Goal: Navigation & Orientation: Find specific page/section

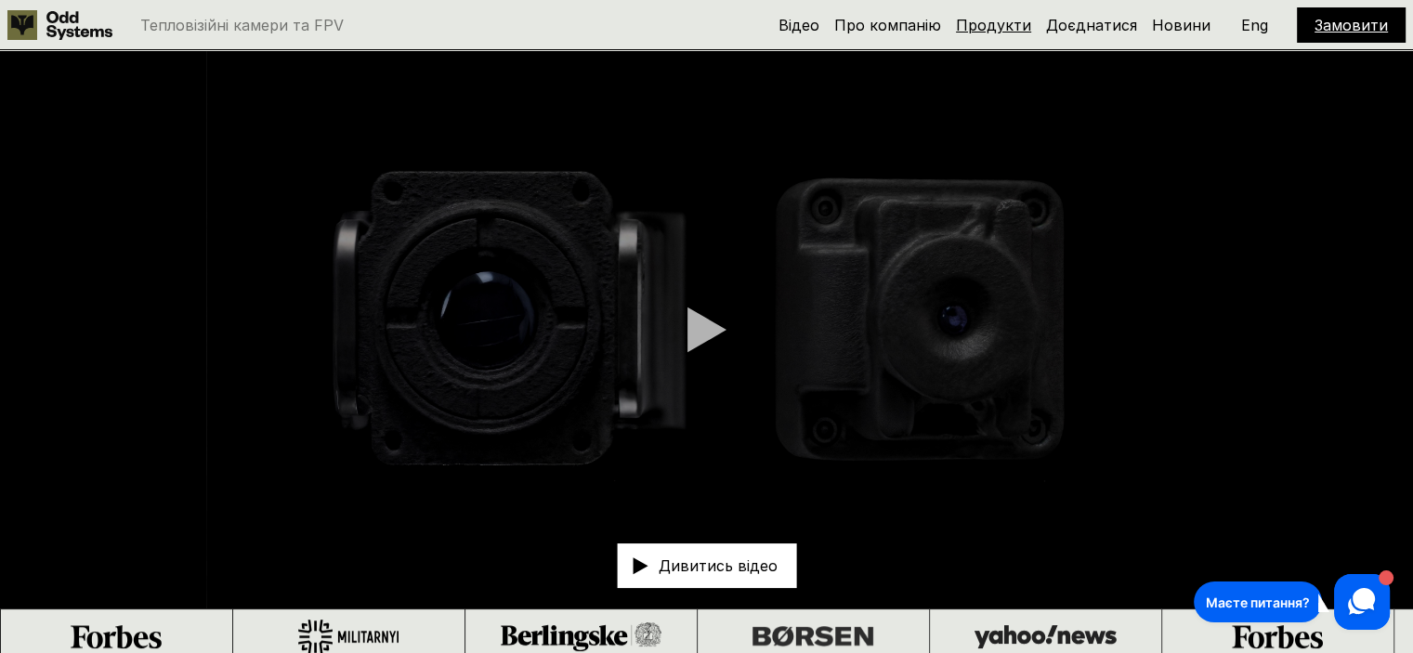
click at [1018, 24] on link "Продукти" at bounding box center [993, 25] width 75 height 19
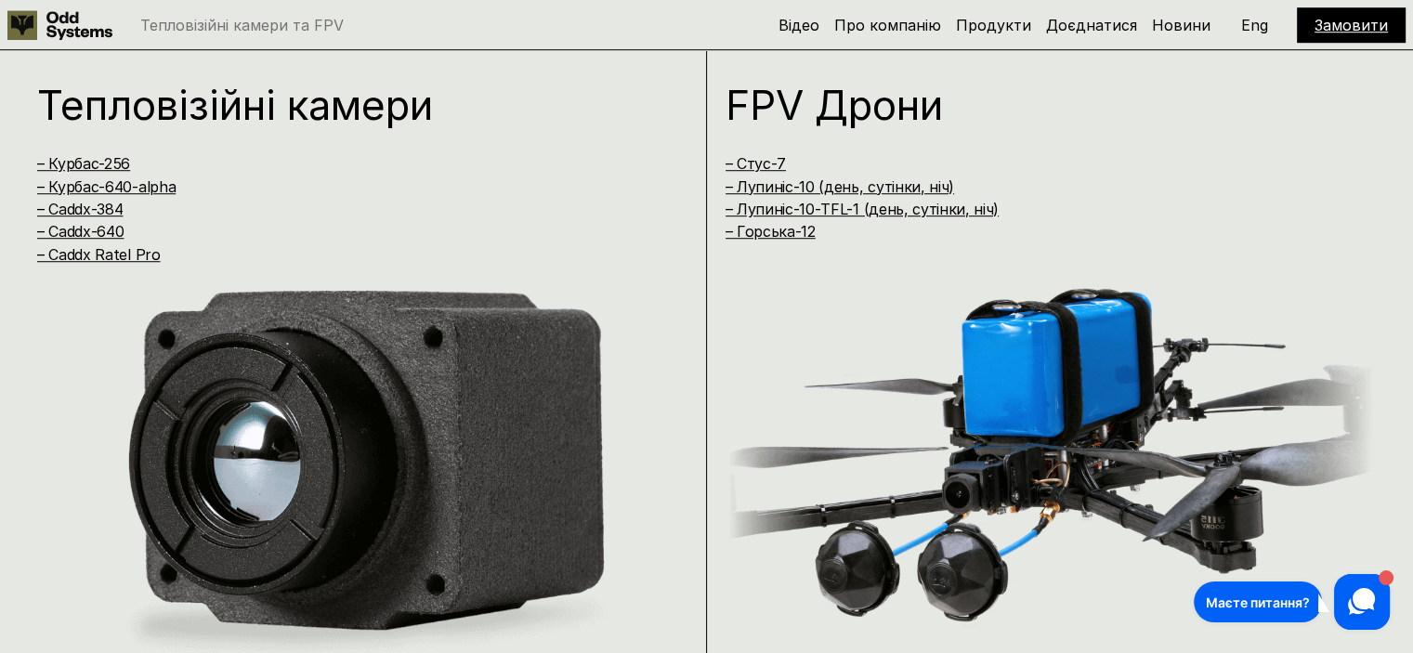
scroll to position [1318, 0]
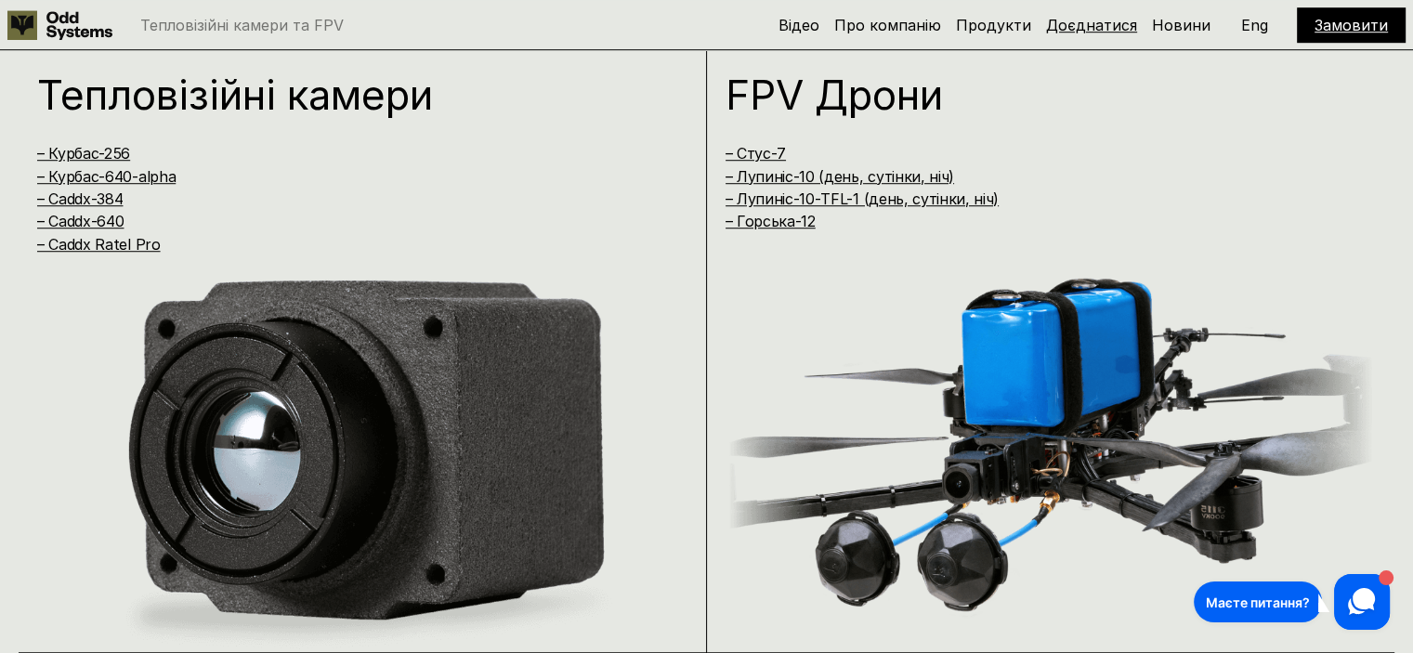
click at [1098, 33] on link "Доєднатися" at bounding box center [1091, 25] width 91 height 19
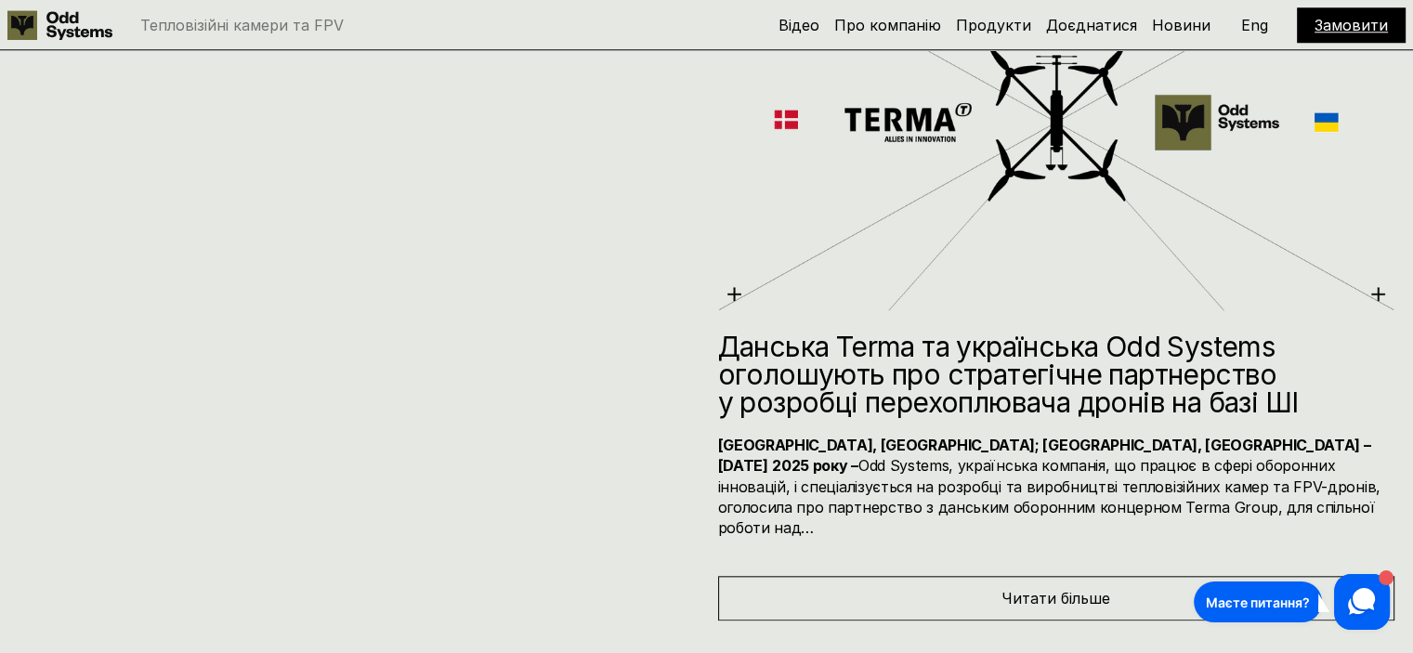
scroll to position [8937, 0]
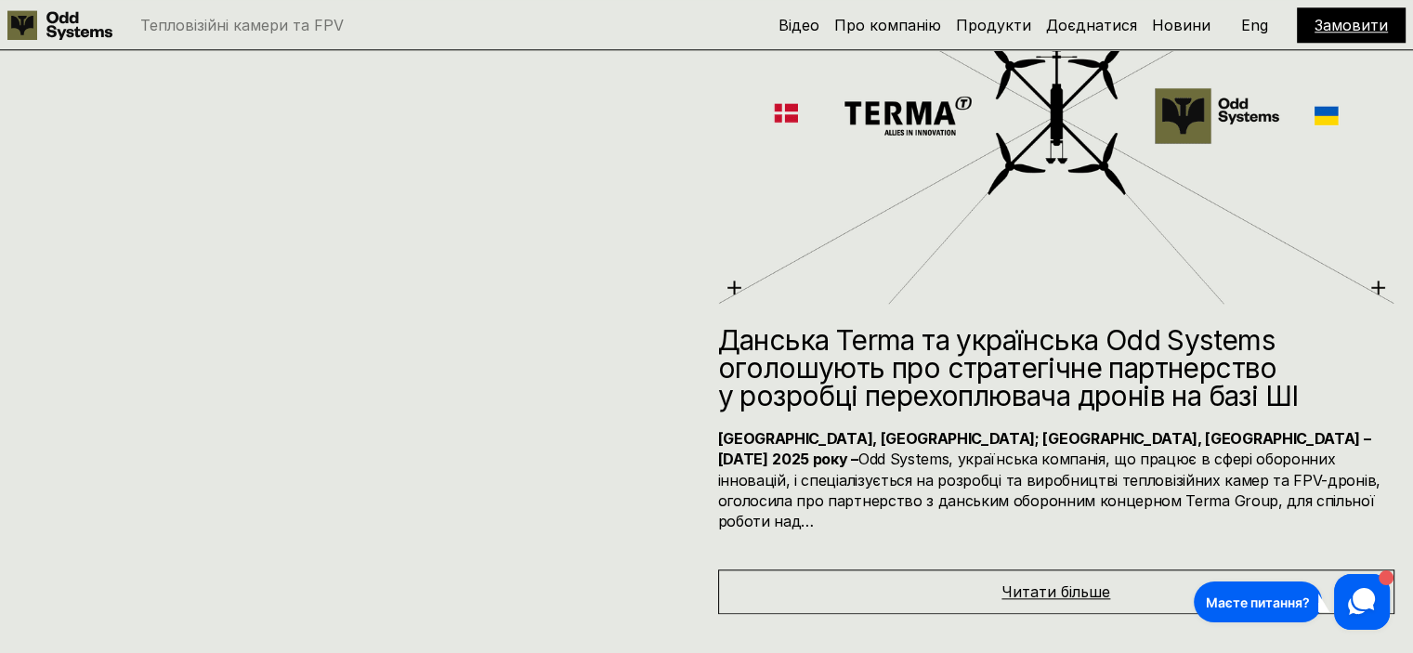
click at [1103, 583] on span "Читати більше" at bounding box center [1056, 592] width 109 height 19
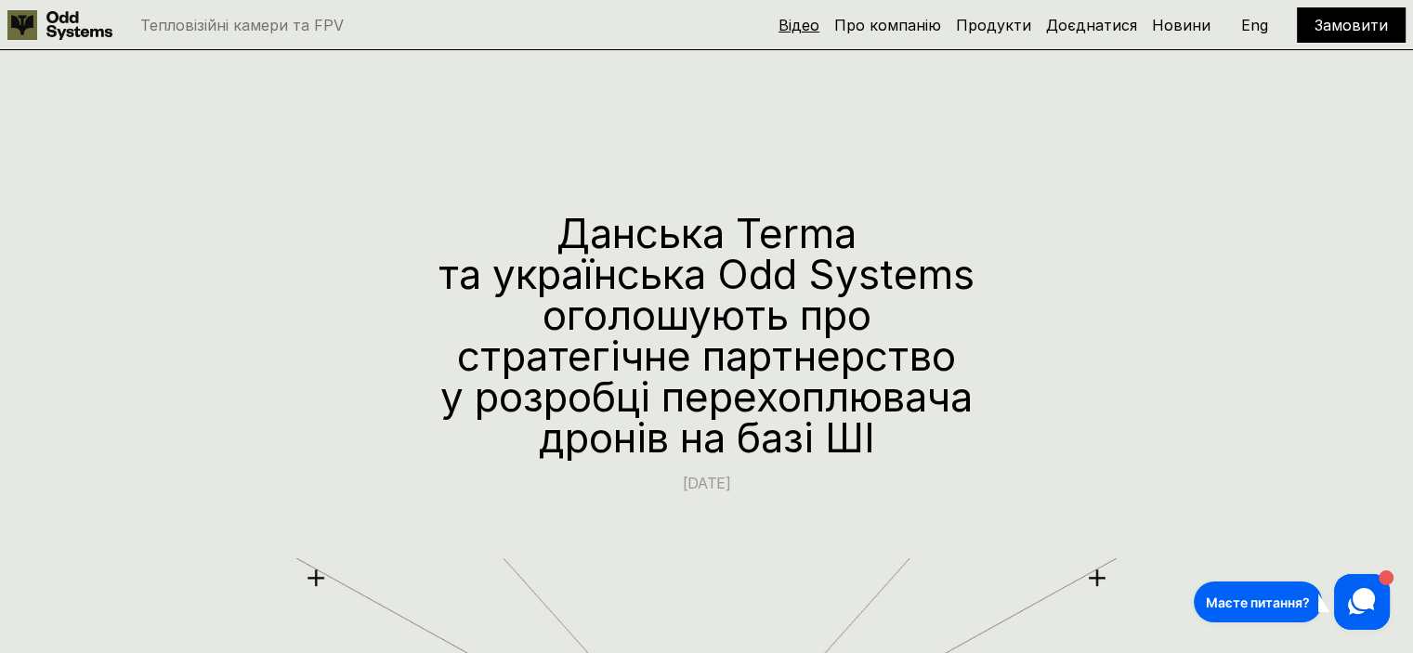
click at [820, 31] on link "Відео" at bounding box center [799, 25] width 41 height 19
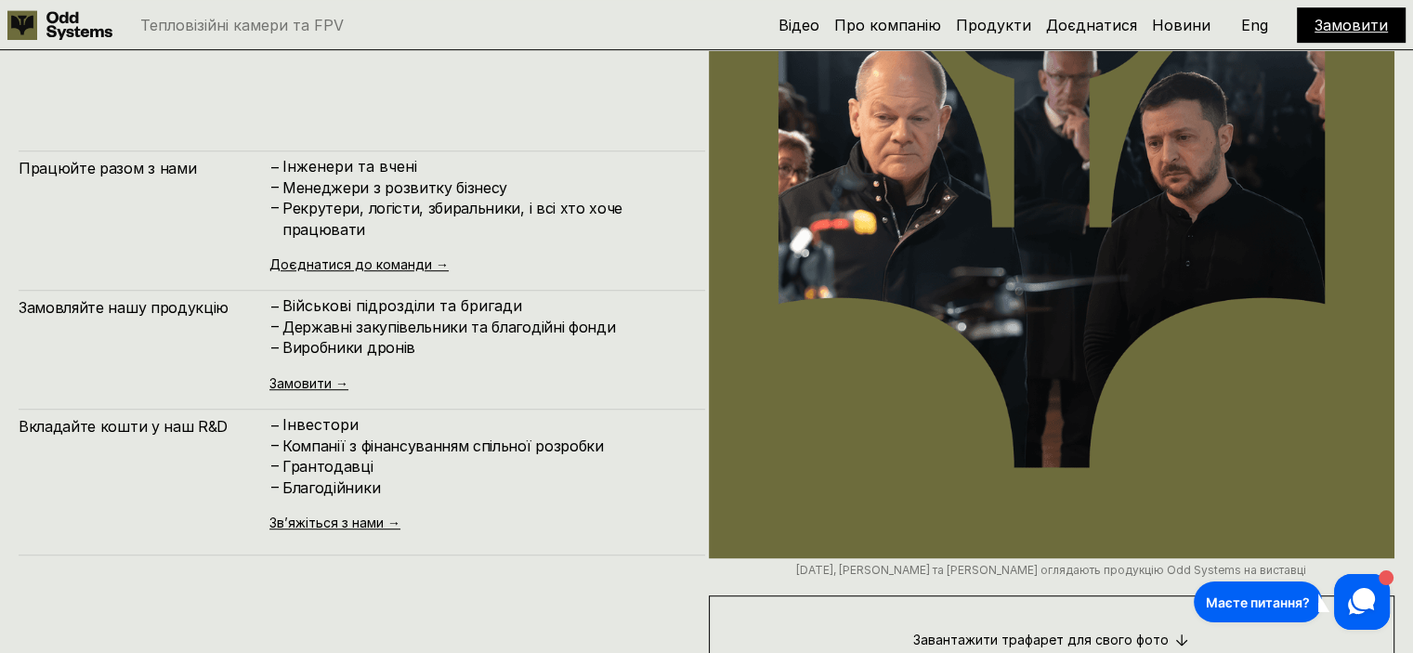
scroll to position [9487, 0]
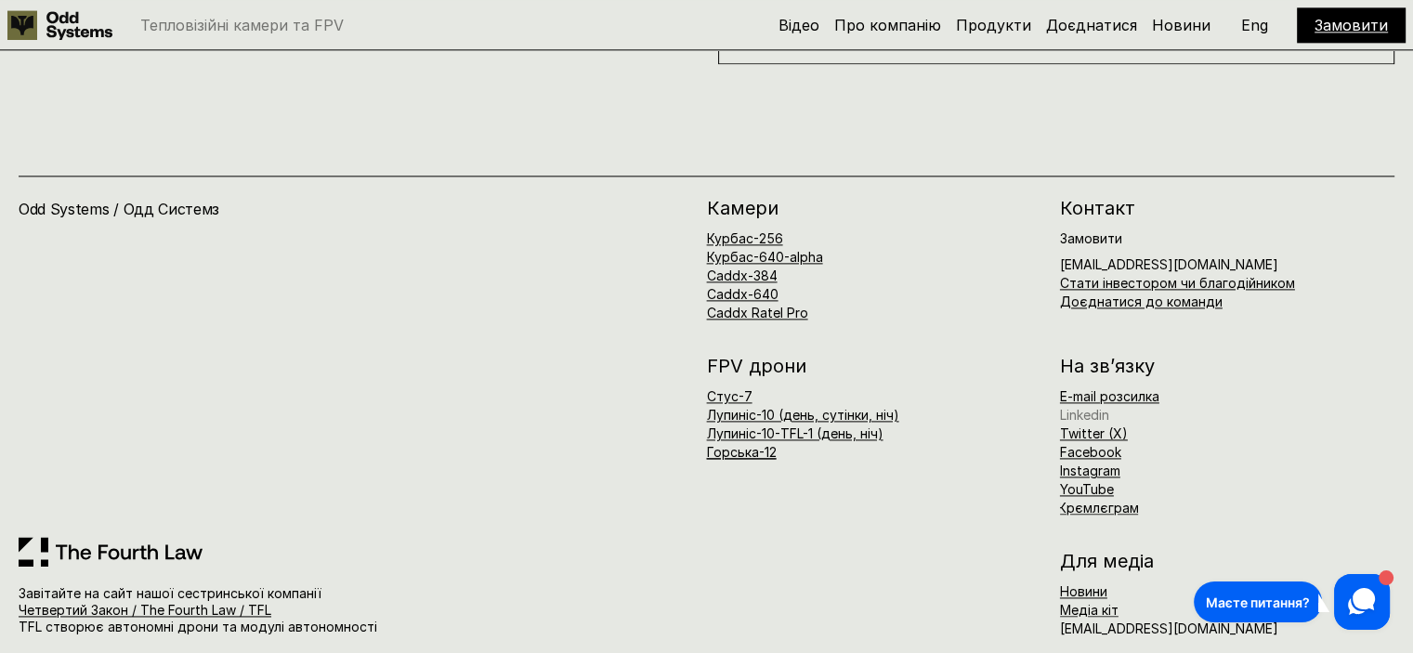
click at [1087, 407] on link "Linkedin" at bounding box center [1084, 415] width 49 height 16
